Goal: Information Seeking & Learning: Find specific fact

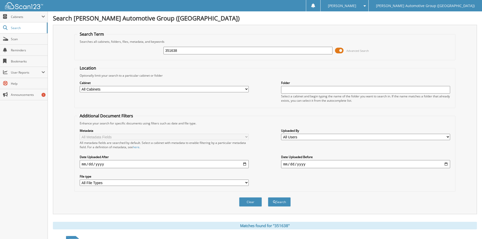
click at [183, 51] on input "351638" at bounding box center [247, 51] width 169 height 8
type input "351639"
click at [279, 202] on button "Search" at bounding box center [279, 201] width 23 height 9
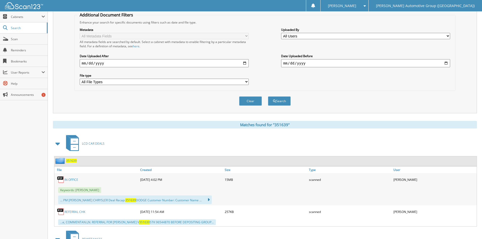
scroll to position [152, 0]
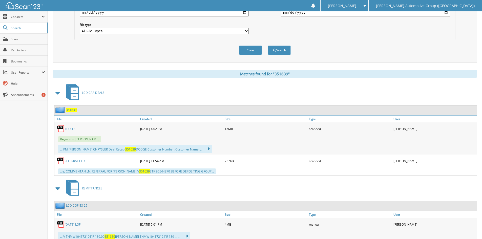
click at [71, 130] on link "IN OFFICE" at bounding box center [72, 129] width 14 height 4
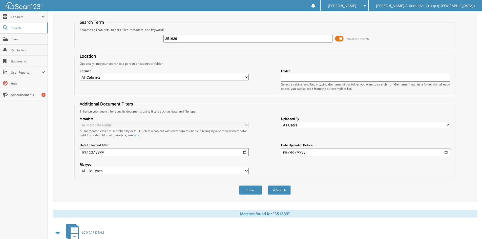
scroll to position [0, 0]
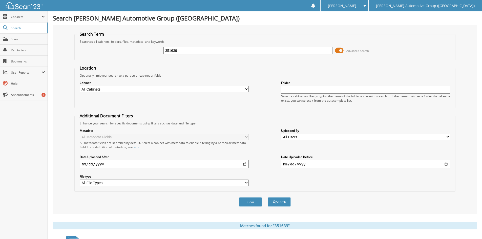
click at [182, 52] on input "351639" at bounding box center [247, 51] width 169 height 8
type input "351646"
click at [281, 202] on button "Search" at bounding box center [279, 201] width 23 height 9
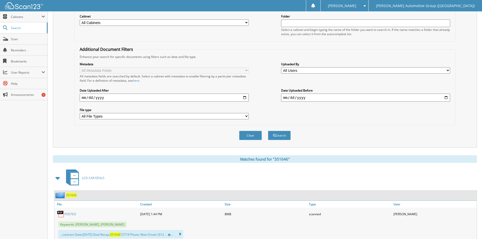
scroll to position [152, 0]
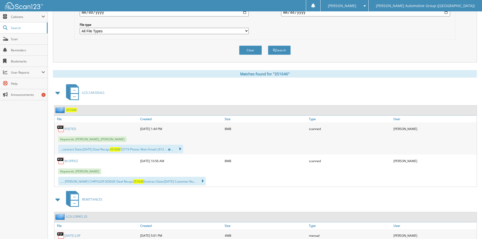
click at [71, 128] on link "POSTED" at bounding box center [71, 129] width 12 height 4
